Goal: Information Seeking & Learning: Check status

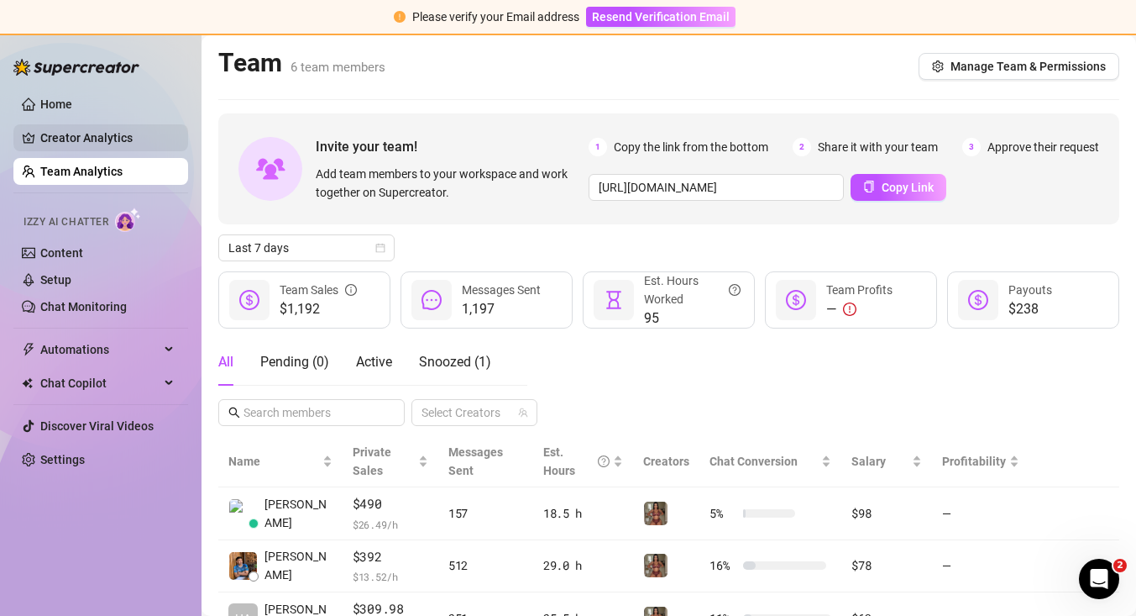
click at [114, 141] on link "Creator Analytics" at bounding box center [107, 137] width 134 height 27
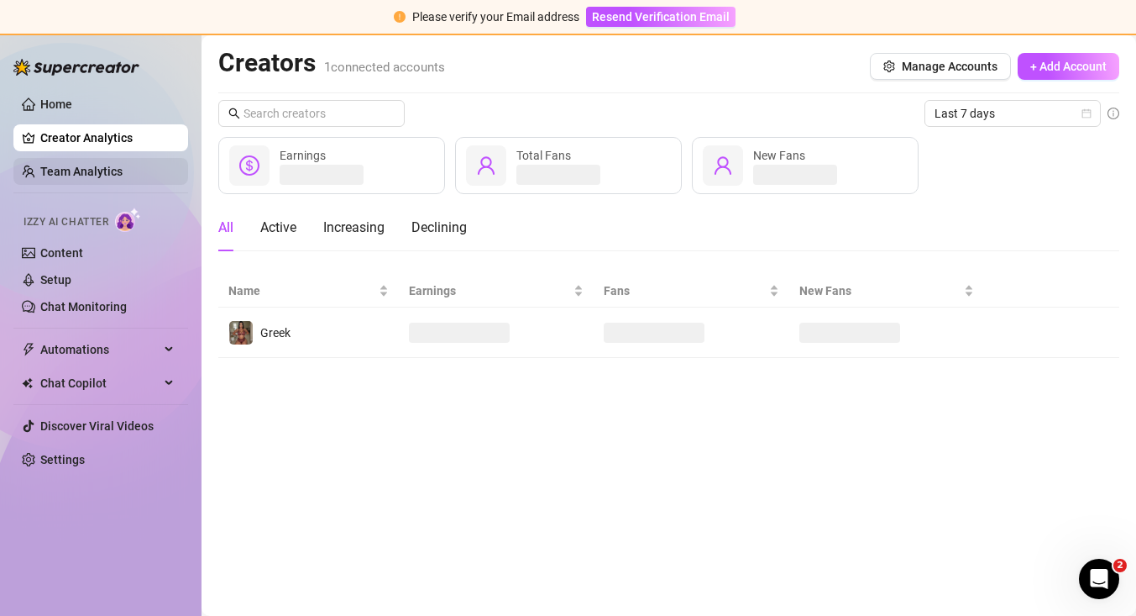
click at [123, 170] on link "Team Analytics" at bounding box center [81, 171] width 82 height 13
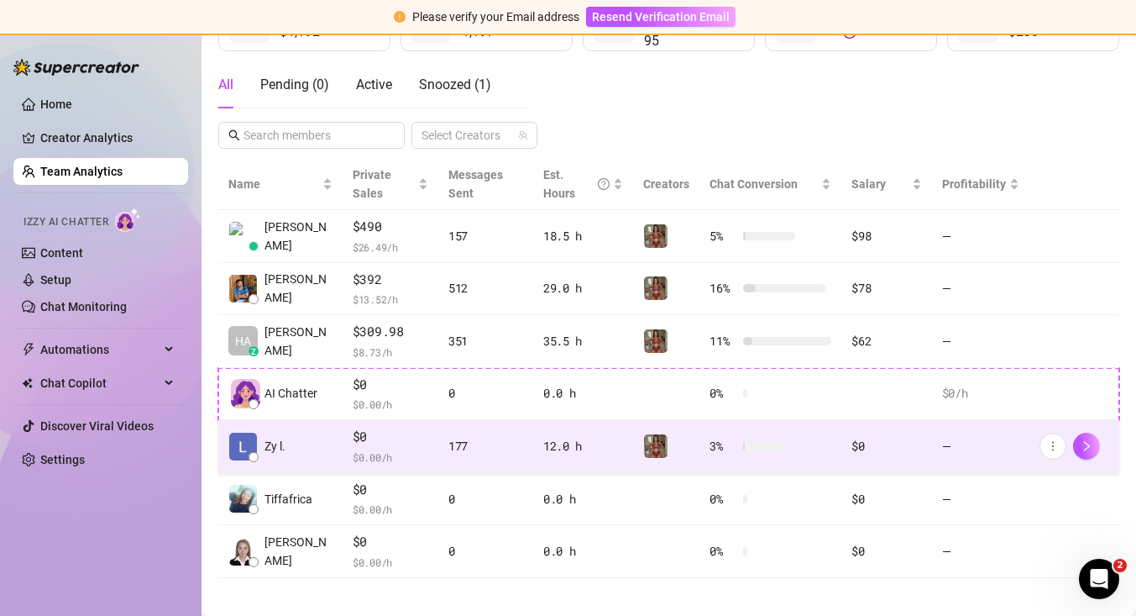
scroll to position [274, 0]
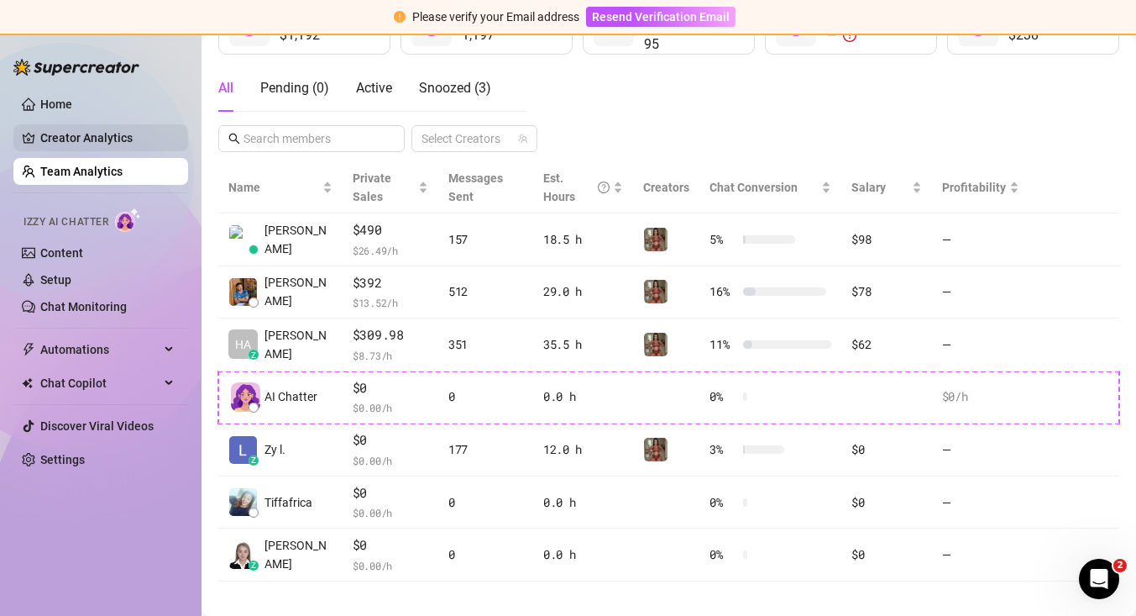
click at [83, 143] on link "Creator Analytics" at bounding box center [107, 137] width 134 height 27
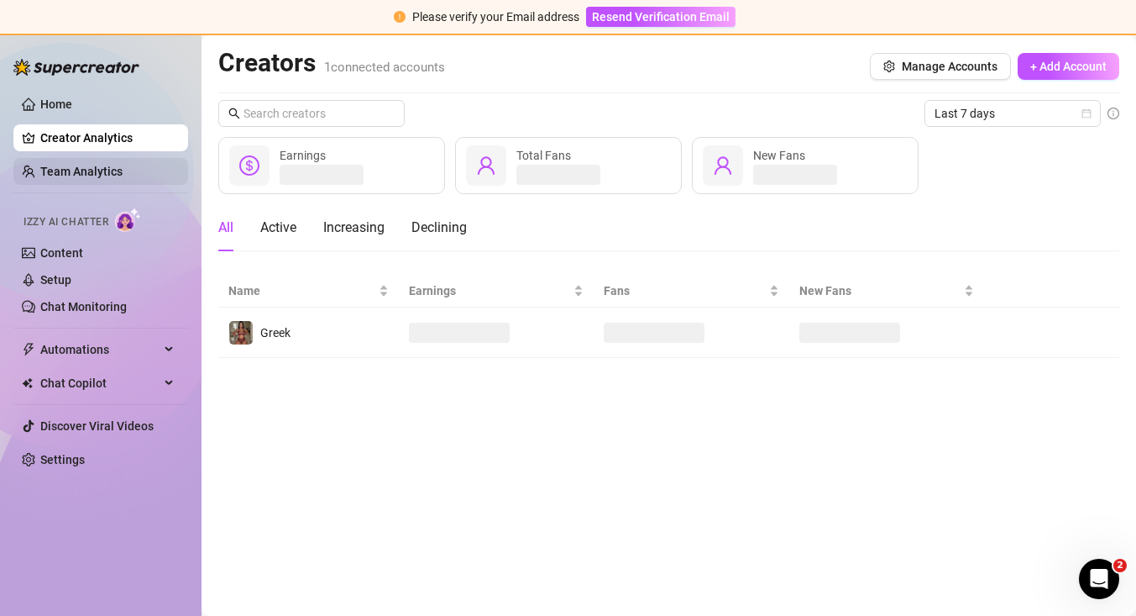
click at [87, 166] on link "Team Analytics" at bounding box center [81, 171] width 82 height 13
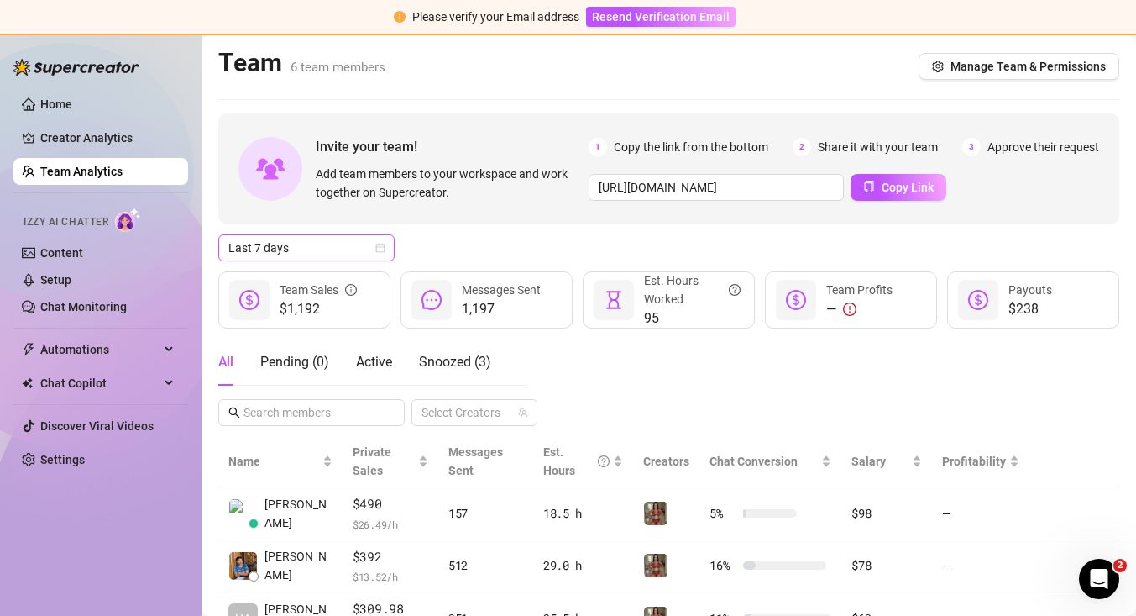
click at [312, 255] on span "Last 7 days" at bounding box center [306, 247] width 156 height 25
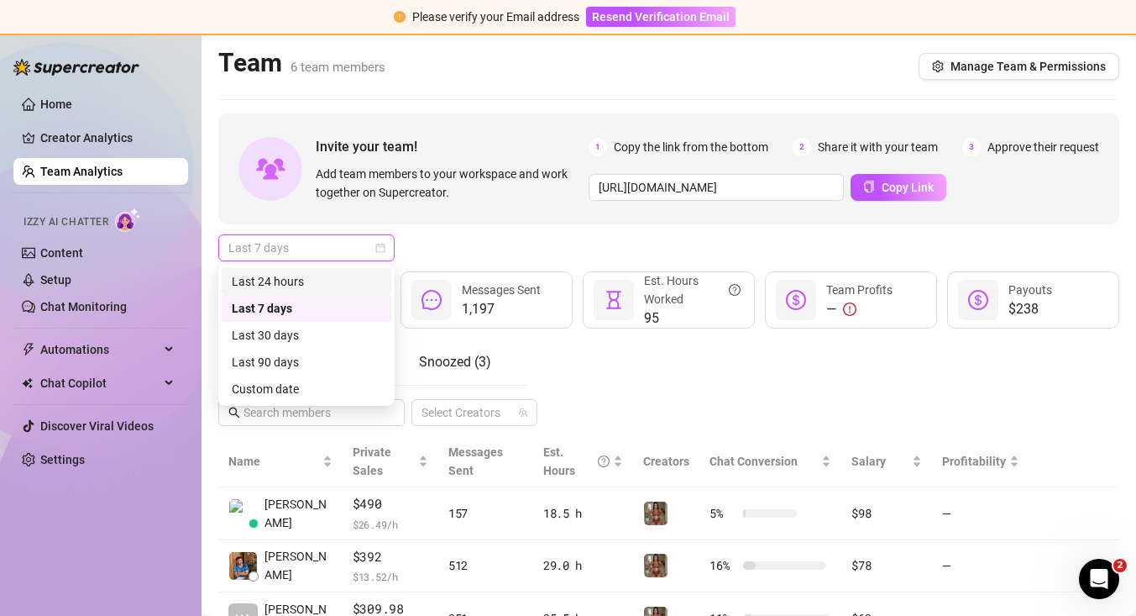
click at [312, 293] on div "Last 24 hours" at bounding box center [307, 281] width 170 height 27
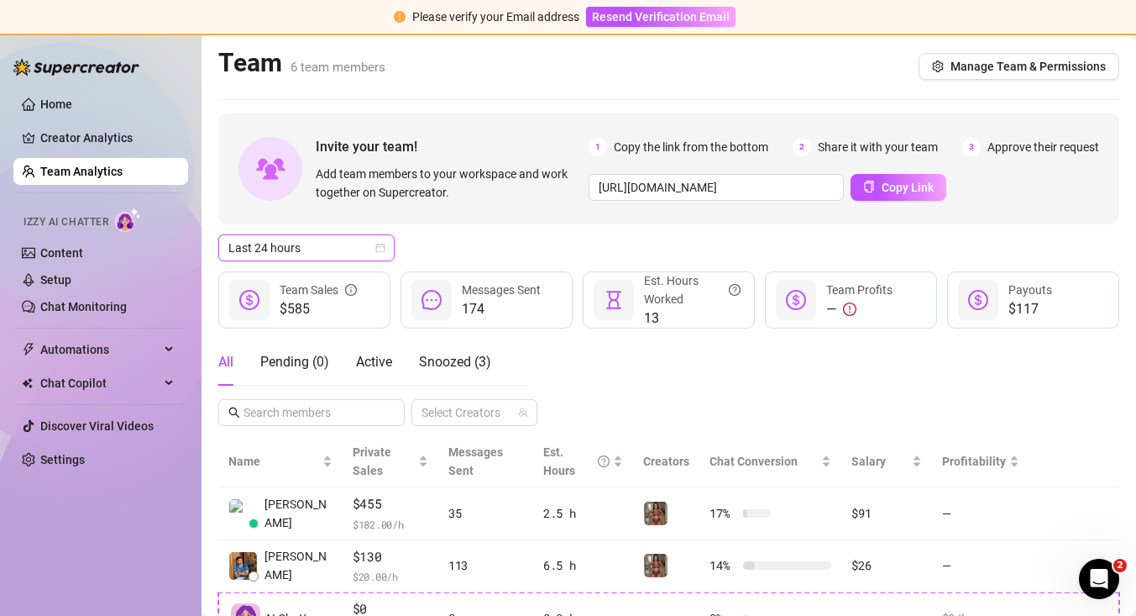
click at [410, 250] on div "Last 24 hours Last 24 hours" at bounding box center [668, 247] width 901 height 27
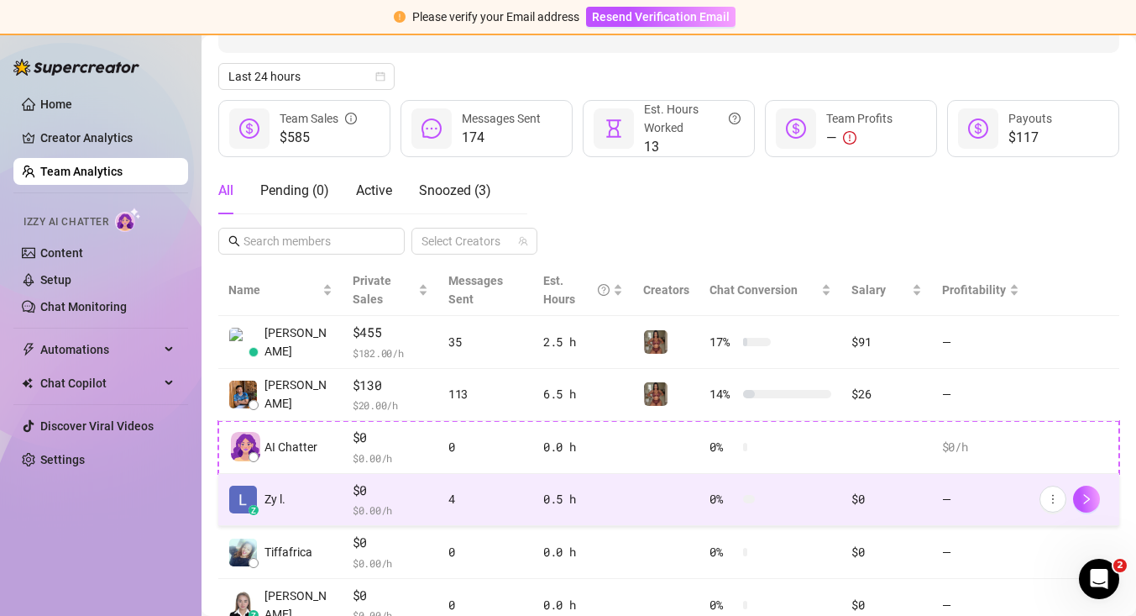
scroll to position [149, 0]
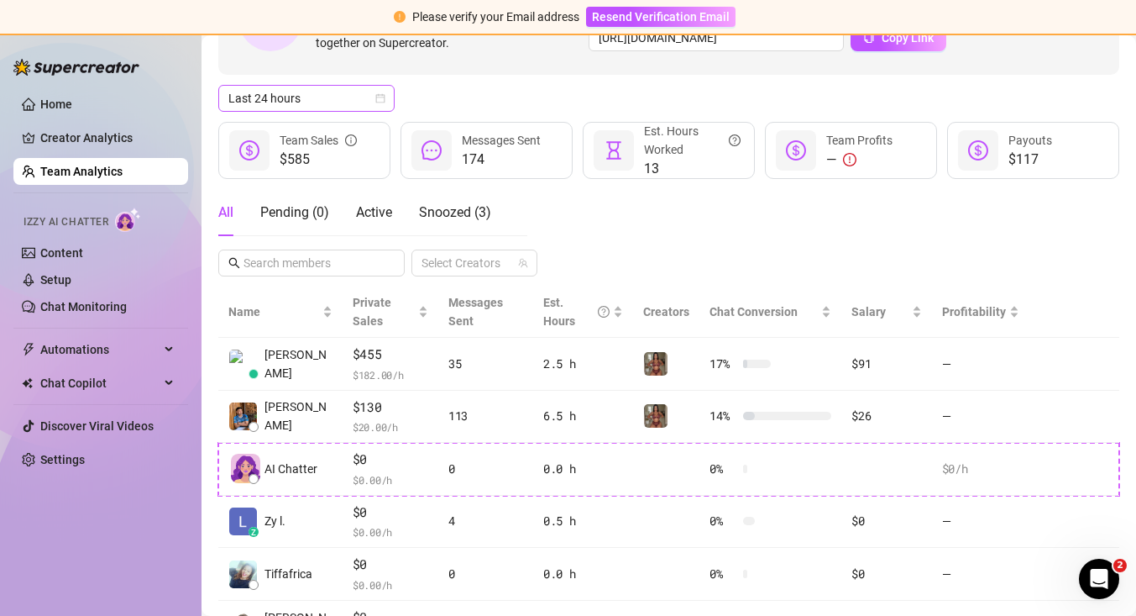
click at [383, 108] on span "Last 24 hours" at bounding box center [306, 98] width 156 height 25
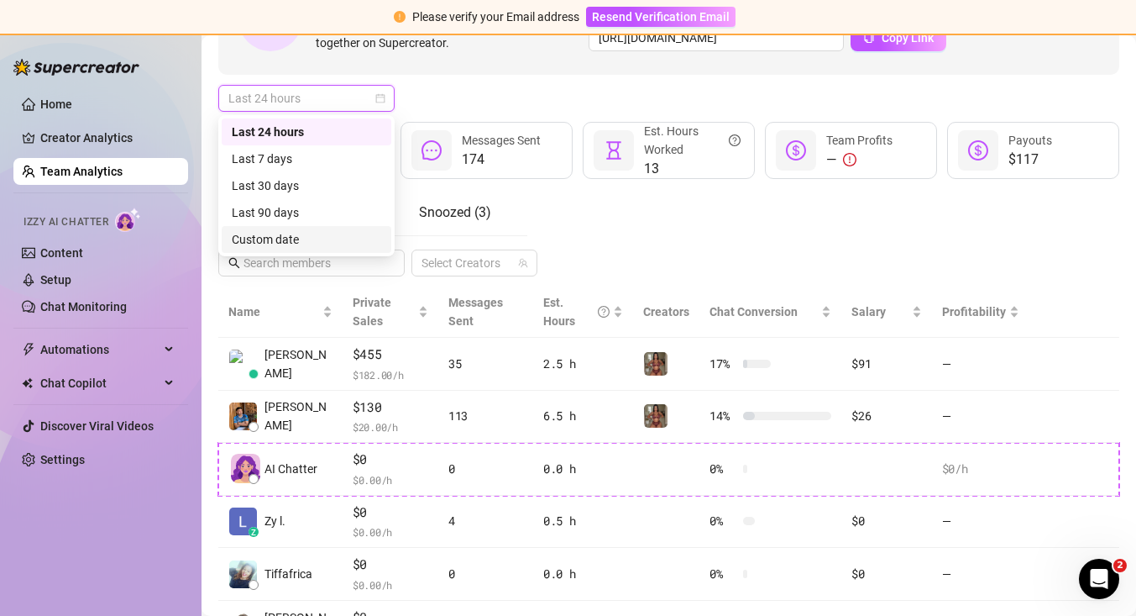
click at [346, 243] on div "Custom date" at bounding box center [306, 239] width 149 height 18
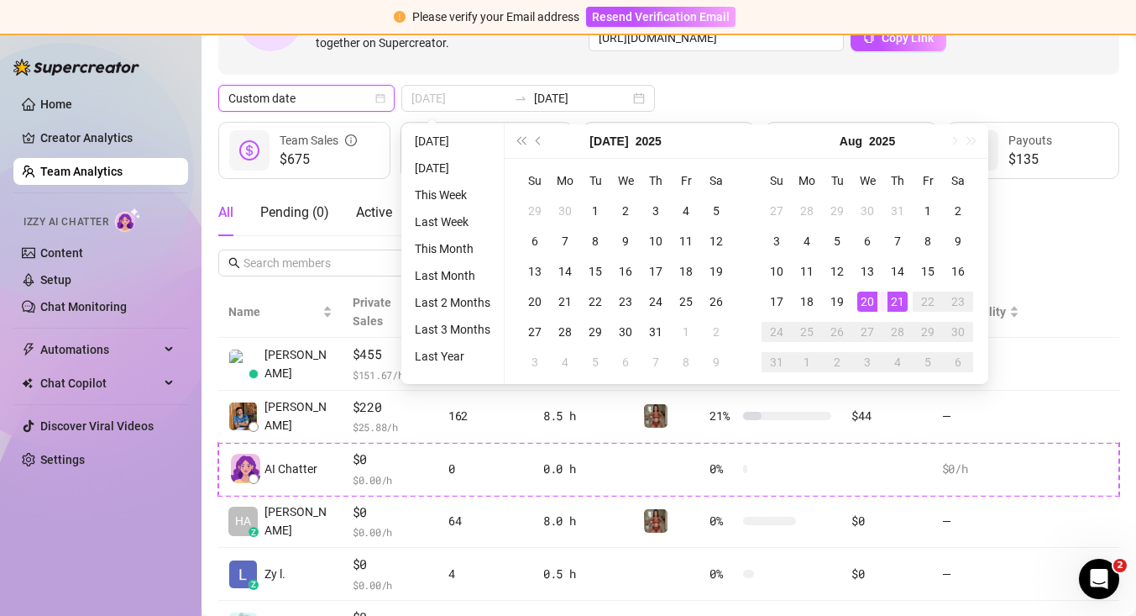
type input "[DATE]"
click at [868, 300] on div "20" at bounding box center [867, 301] width 20 height 20
click at [898, 302] on div "21" at bounding box center [898, 301] width 20 height 20
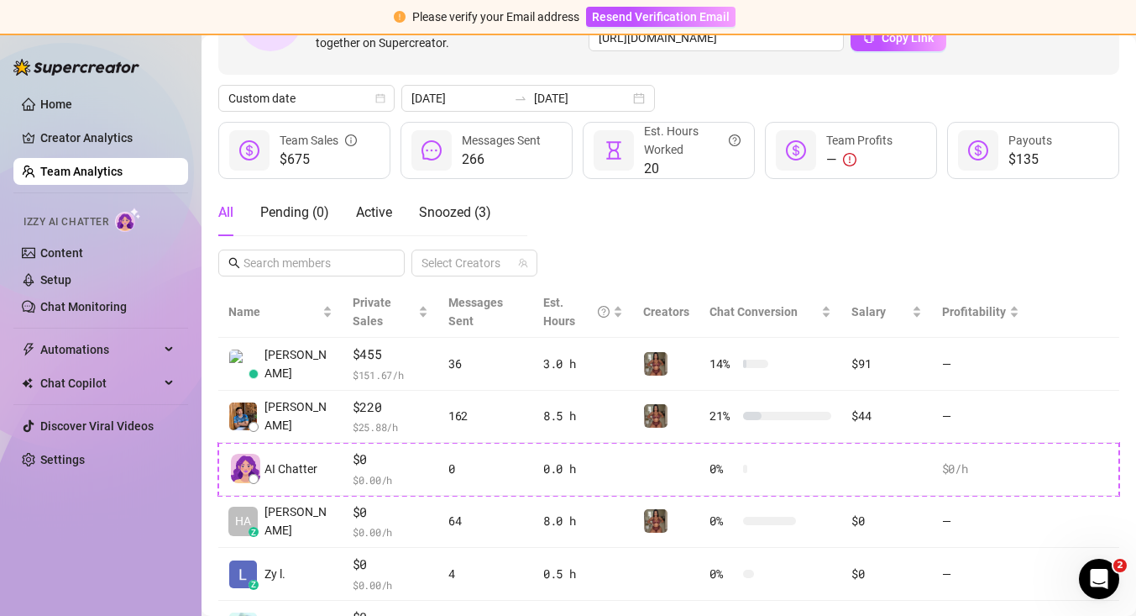
click at [1028, 254] on div "All Pending ( 0 ) Active Snoozed ( 3 ) Select Creators" at bounding box center [668, 232] width 901 height 87
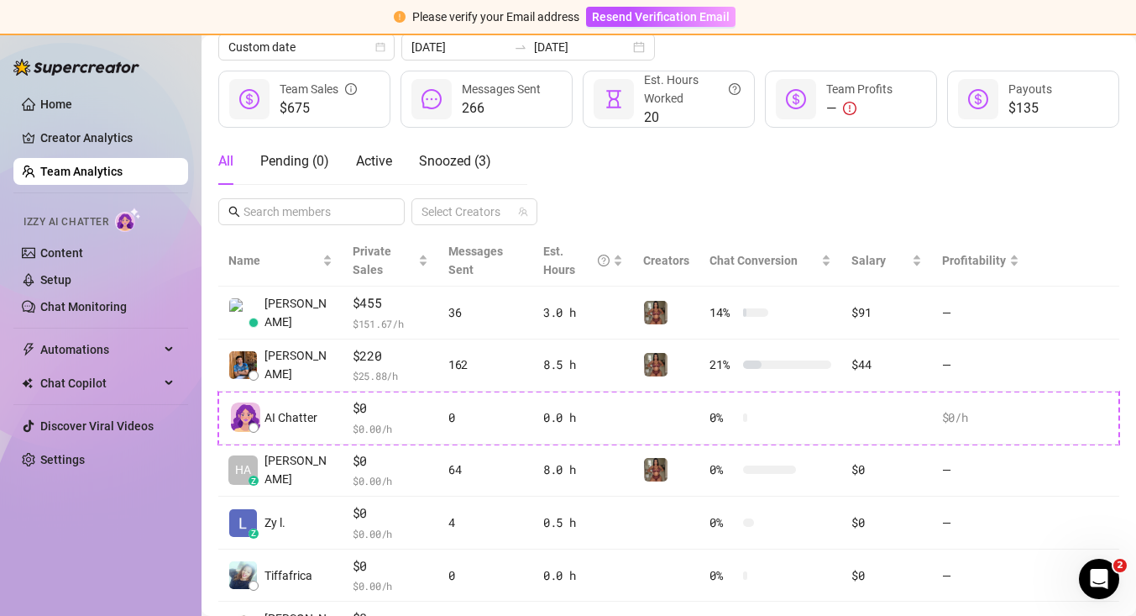
scroll to position [220, 0]
